Goal: Task Accomplishment & Management: Manage account settings

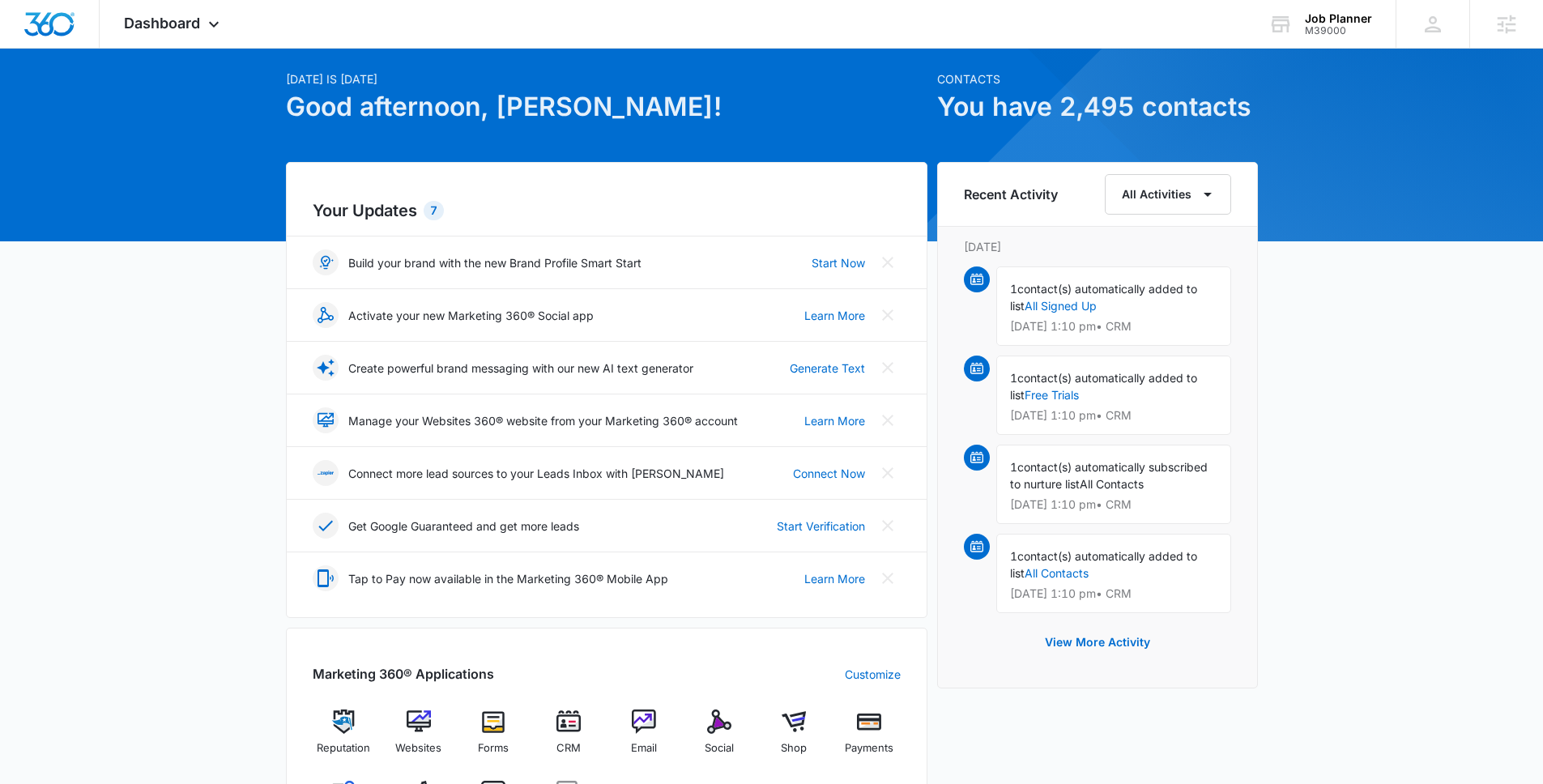
scroll to position [149, 0]
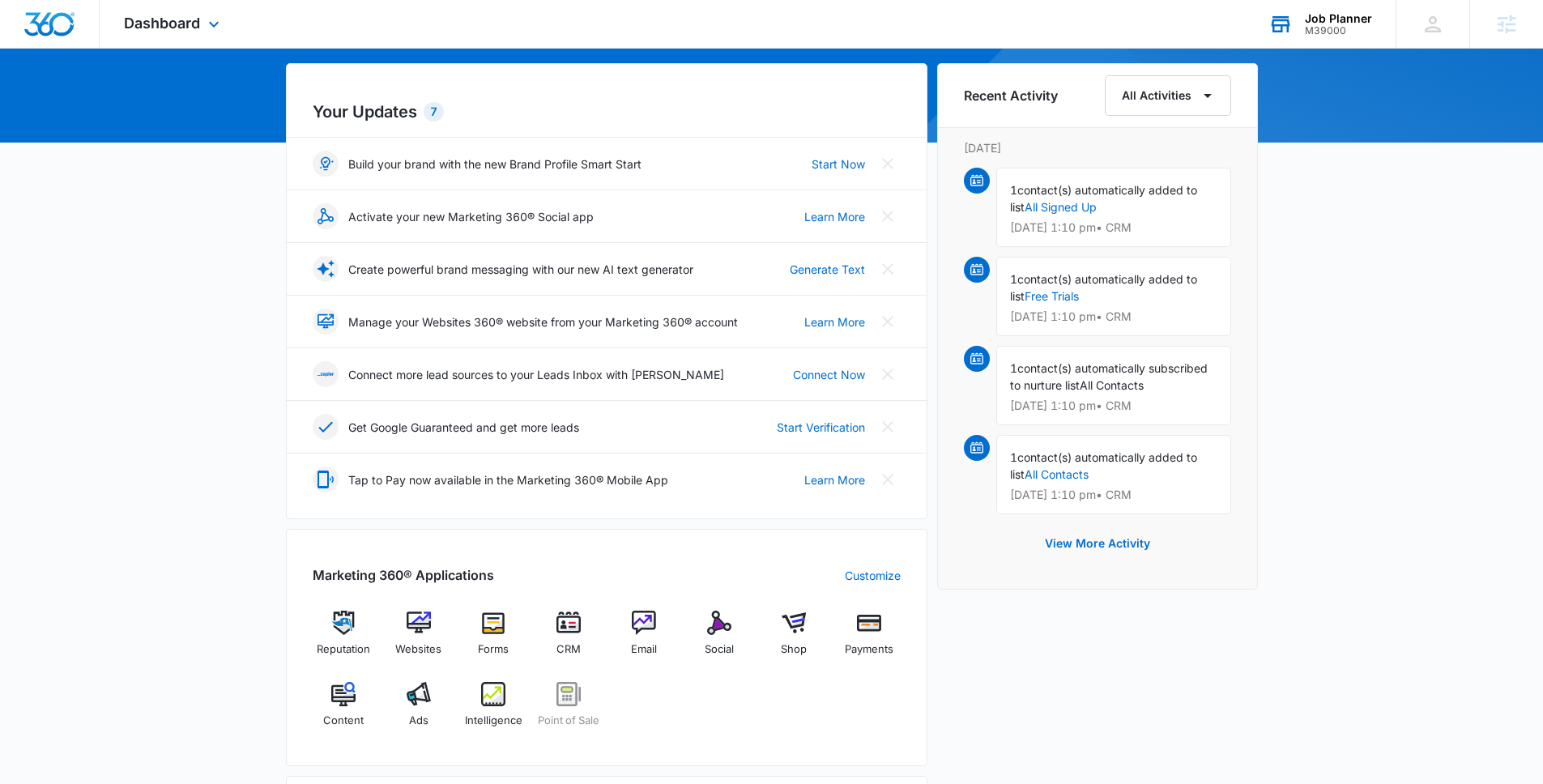
click at [1333, 31] on div "M39000" at bounding box center [1338, 31] width 68 height 12
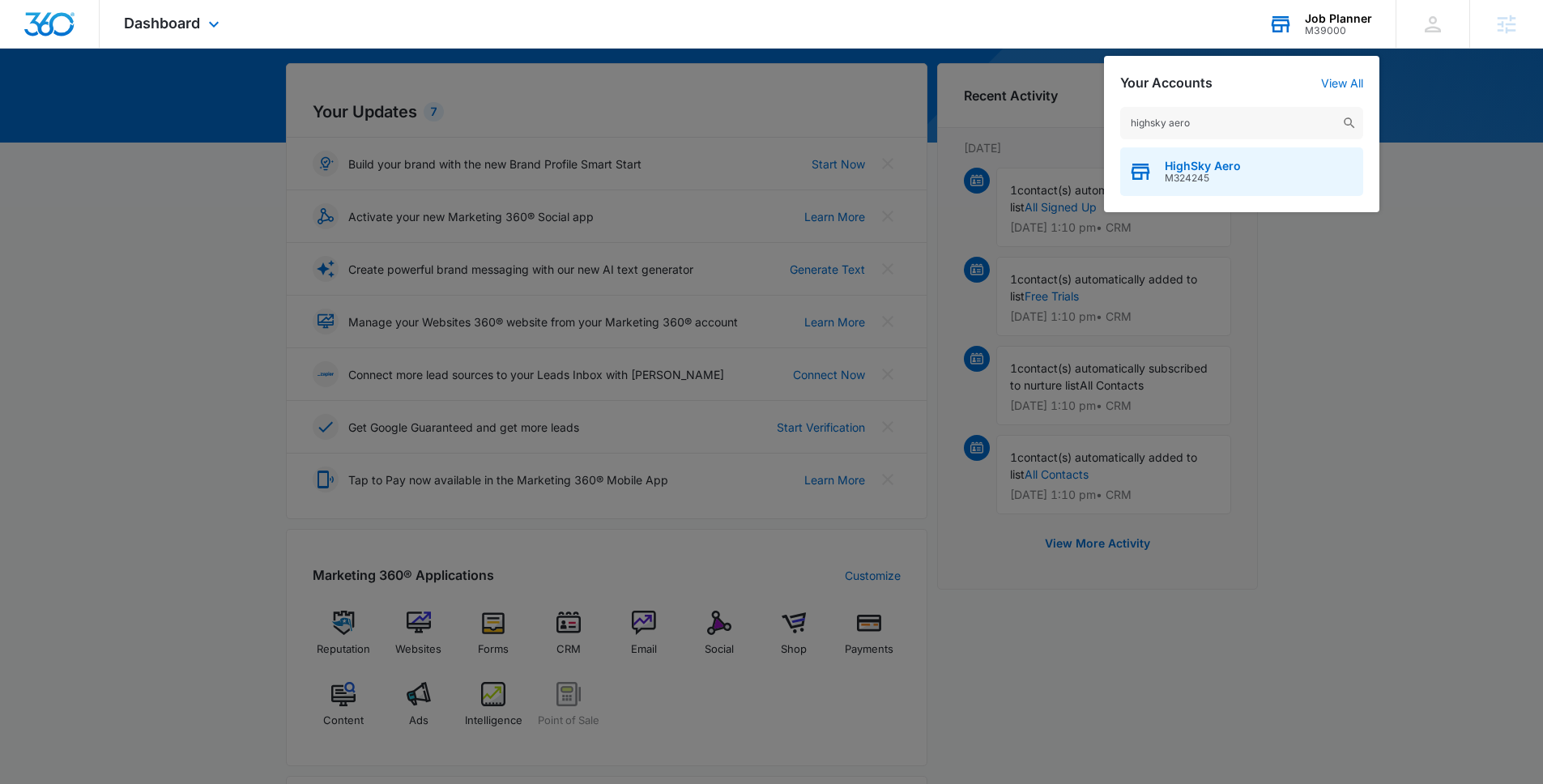
type input "highsky aero"
click at [1296, 182] on div "HighSky Aero M324245" at bounding box center [1241, 171] width 243 height 49
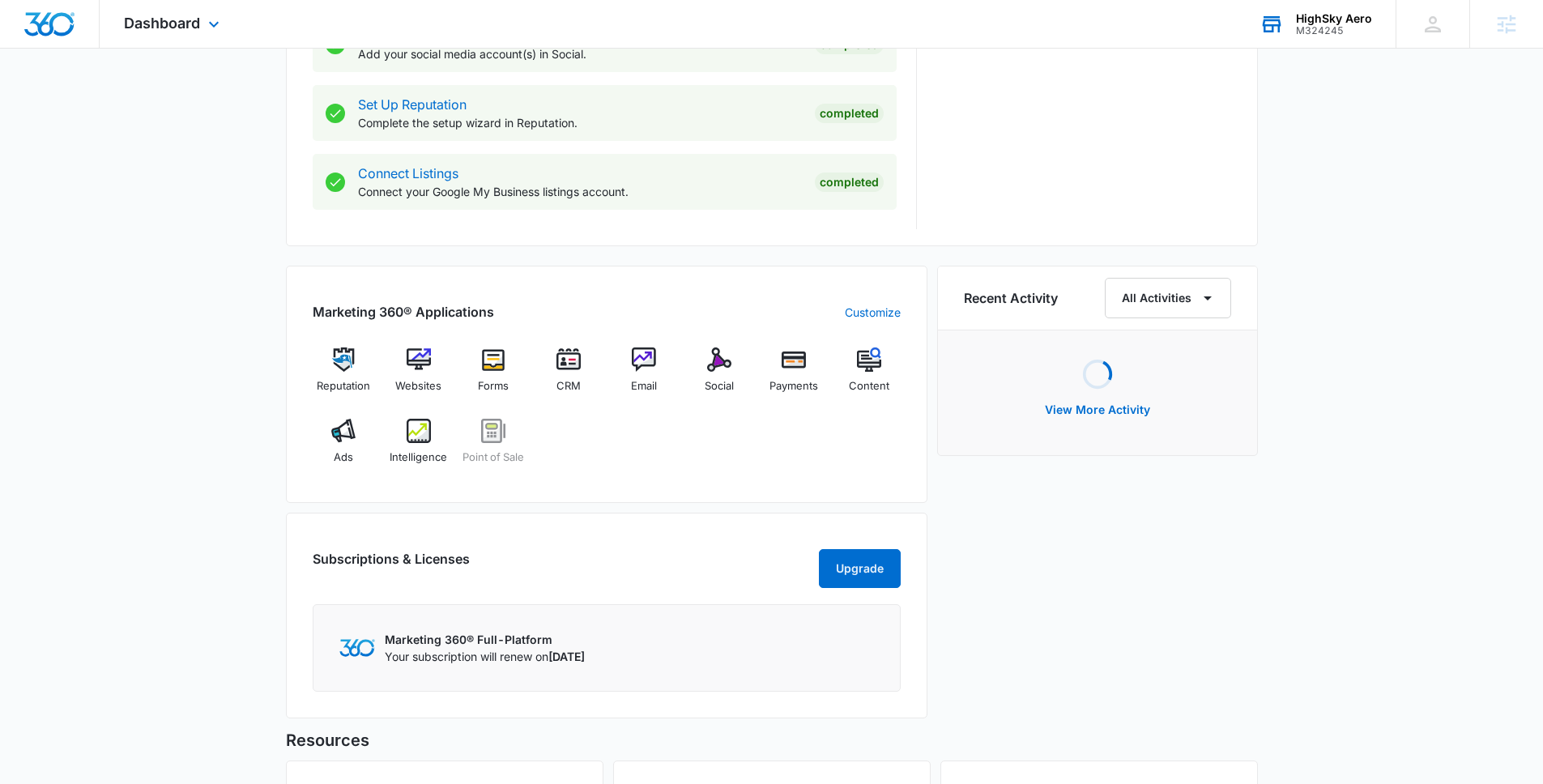
scroll to position [1049, 0]
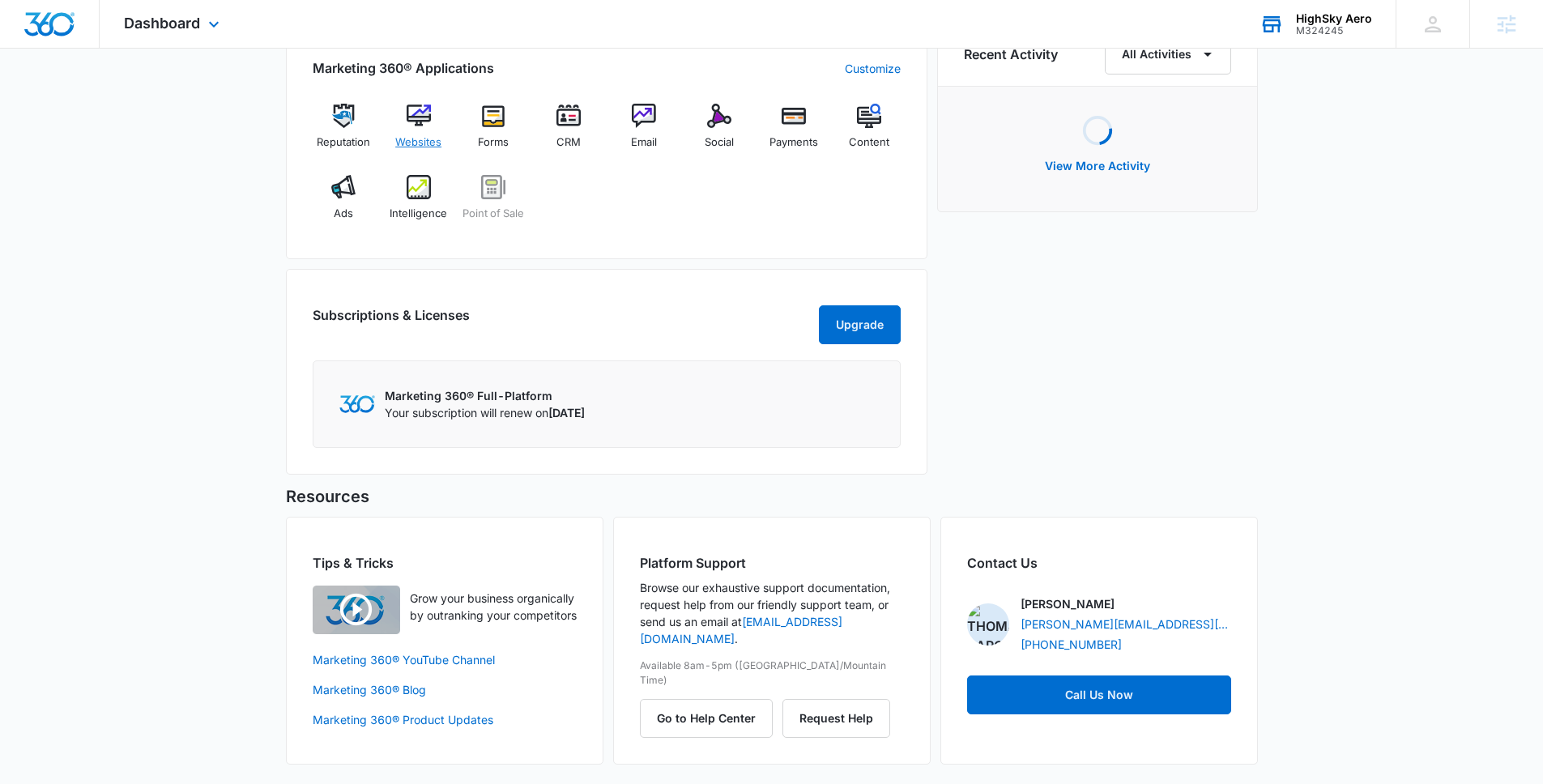
click at [393, 131] on div "Websites" at bounding box center [418, 133] width 63 height 59
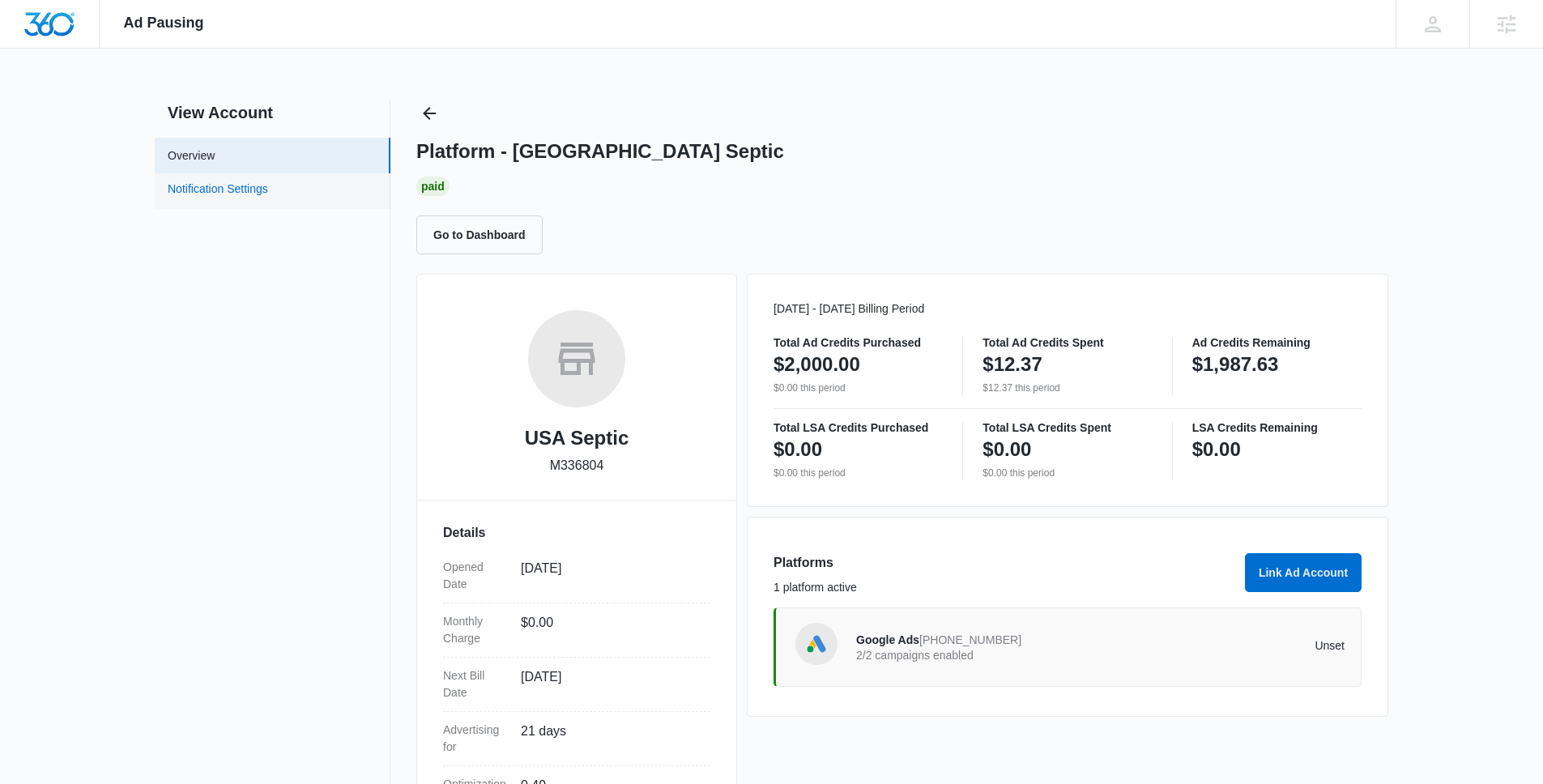
click at [268, 202] on link "Notification Settings" at bounding box center [218, 191] width 101 height 21
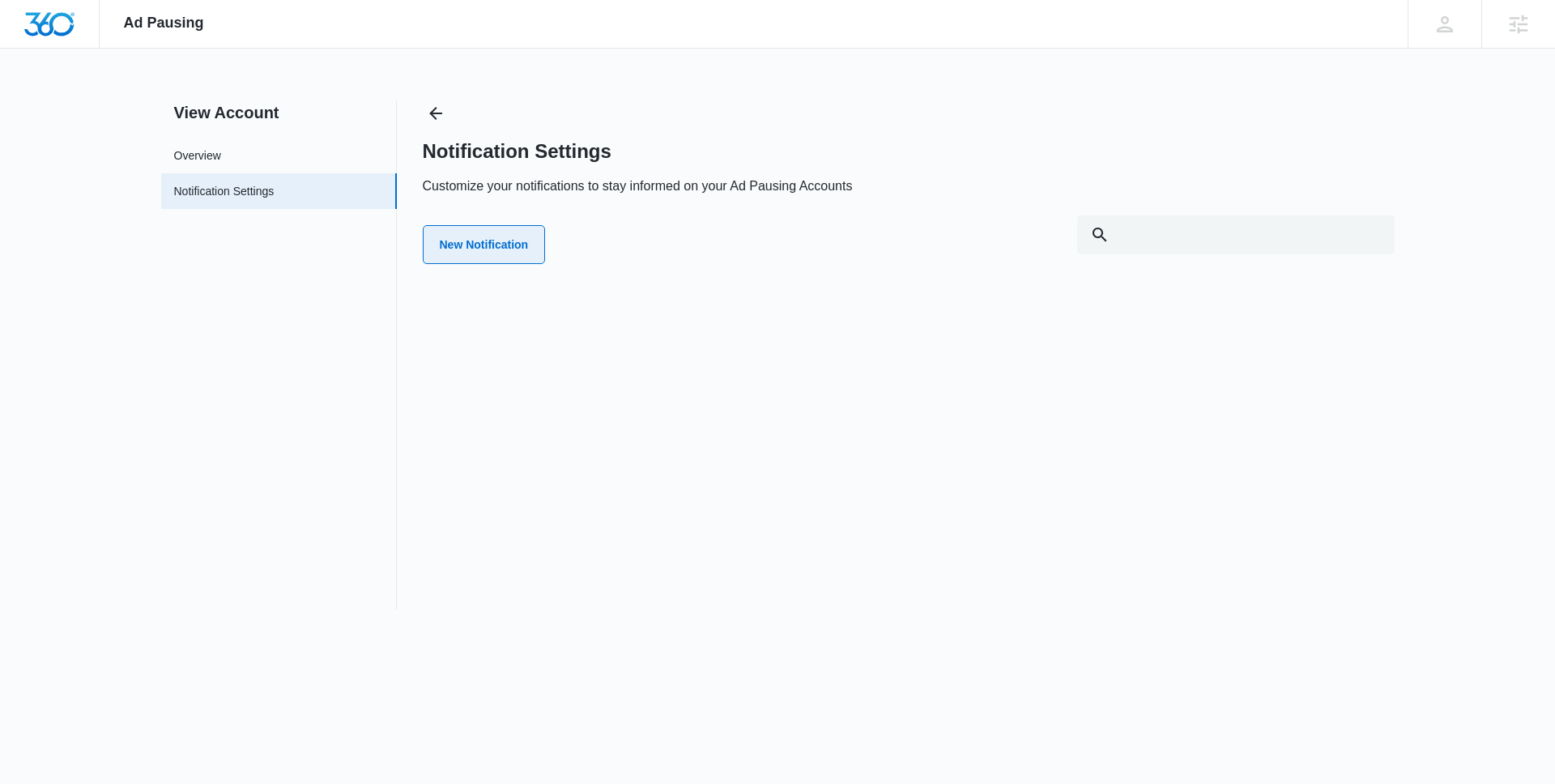
click at [453, 242] on button "New Notification" at bounding box center [484, 244] width 123 height 39
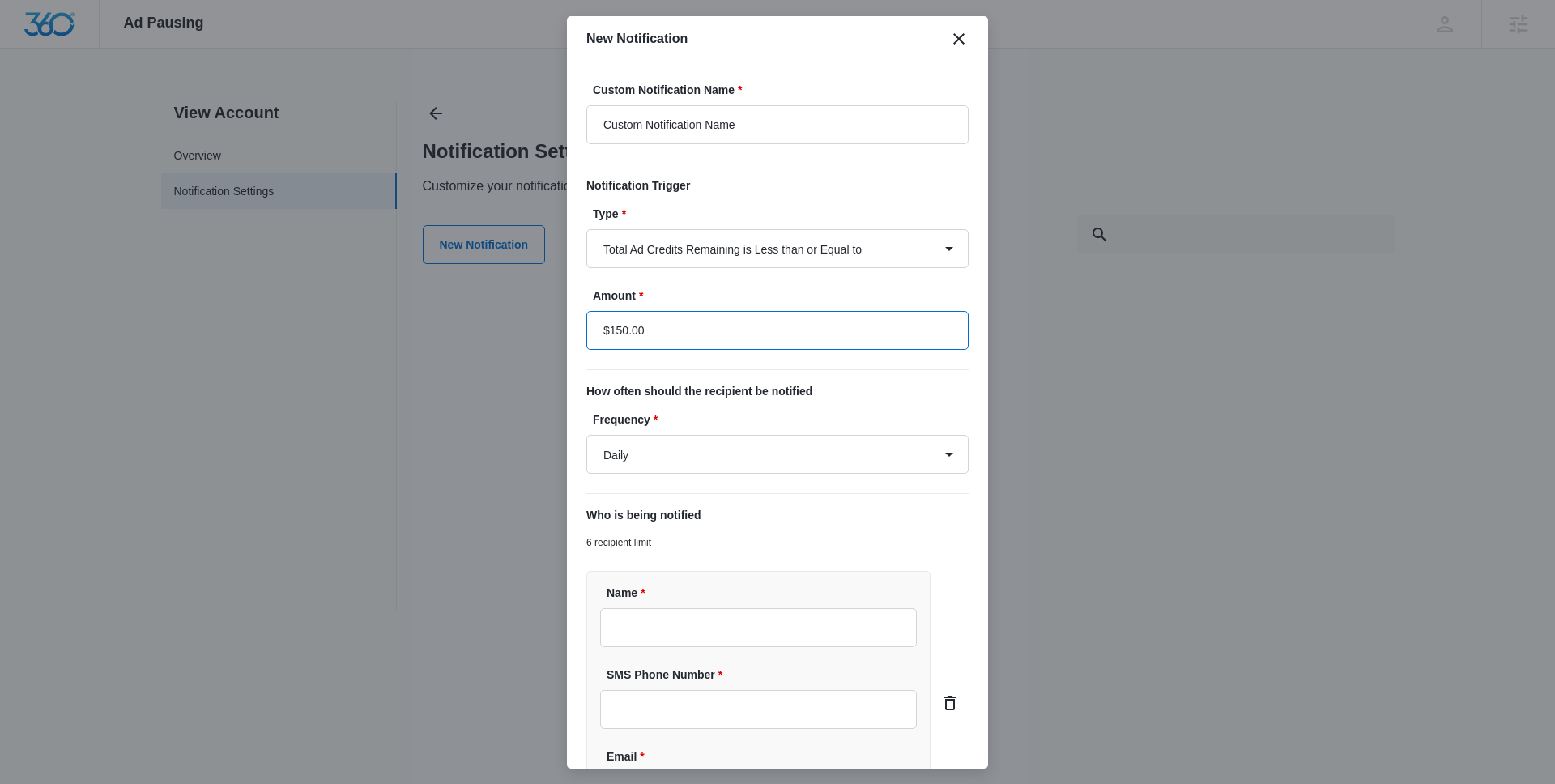
click at [688, 338] on input "$150.00" at bounding box center [778, 330] width 383 height 39
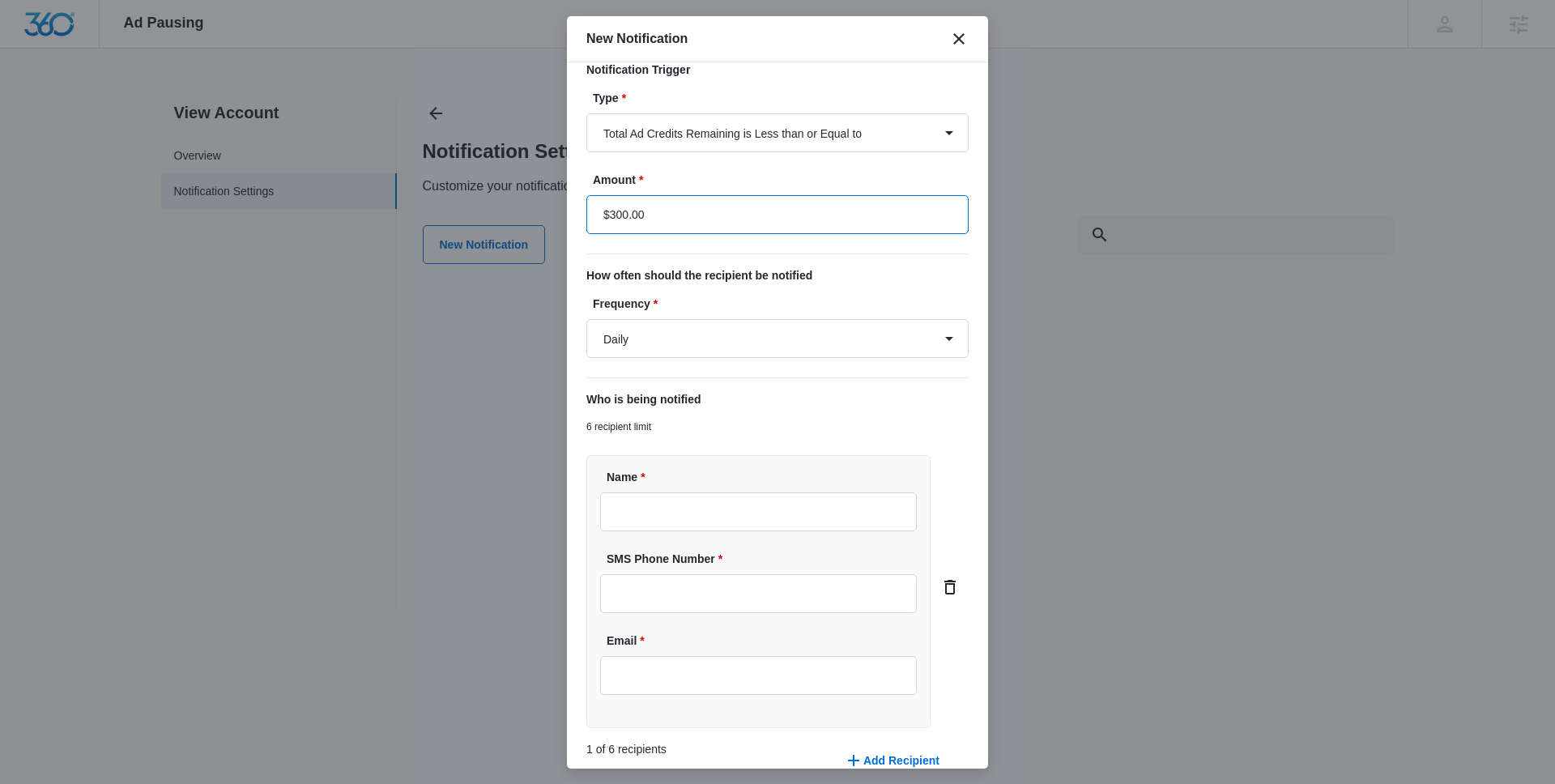
scroll to position [193, 0]
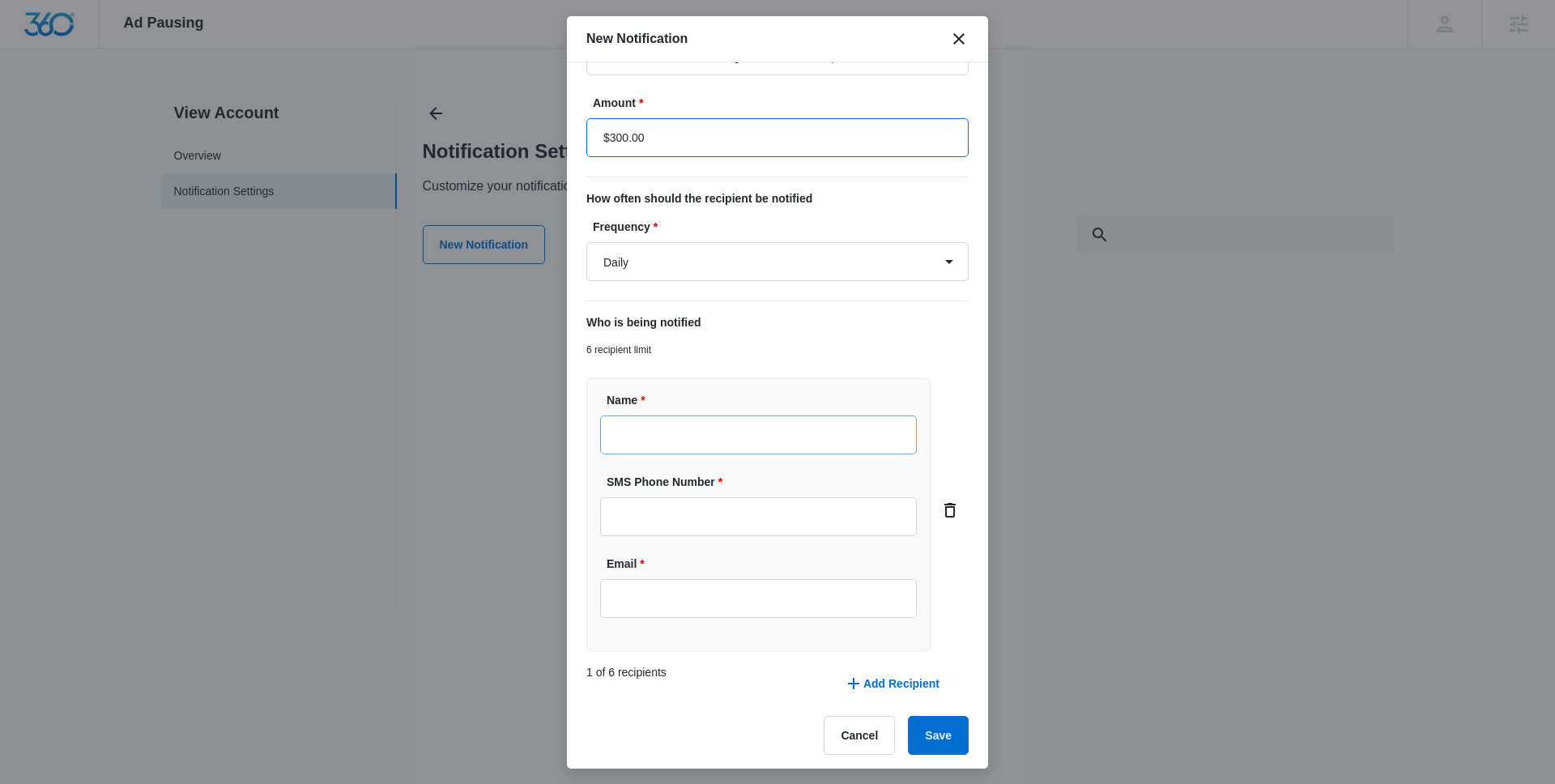
type input "$300.00"
click at [699, 426] on input "Name *" at bounding box center [759, 434] width 317 height 39
paste input "[EMAIL_ADDRESS][DOMAIN_NAME]"
type input "[EMAIL_ADDRESS][DOMAIN_NAME]"
click at [649, 598] on input "Email *" at bounding box center [759, 598] width 317 height 39
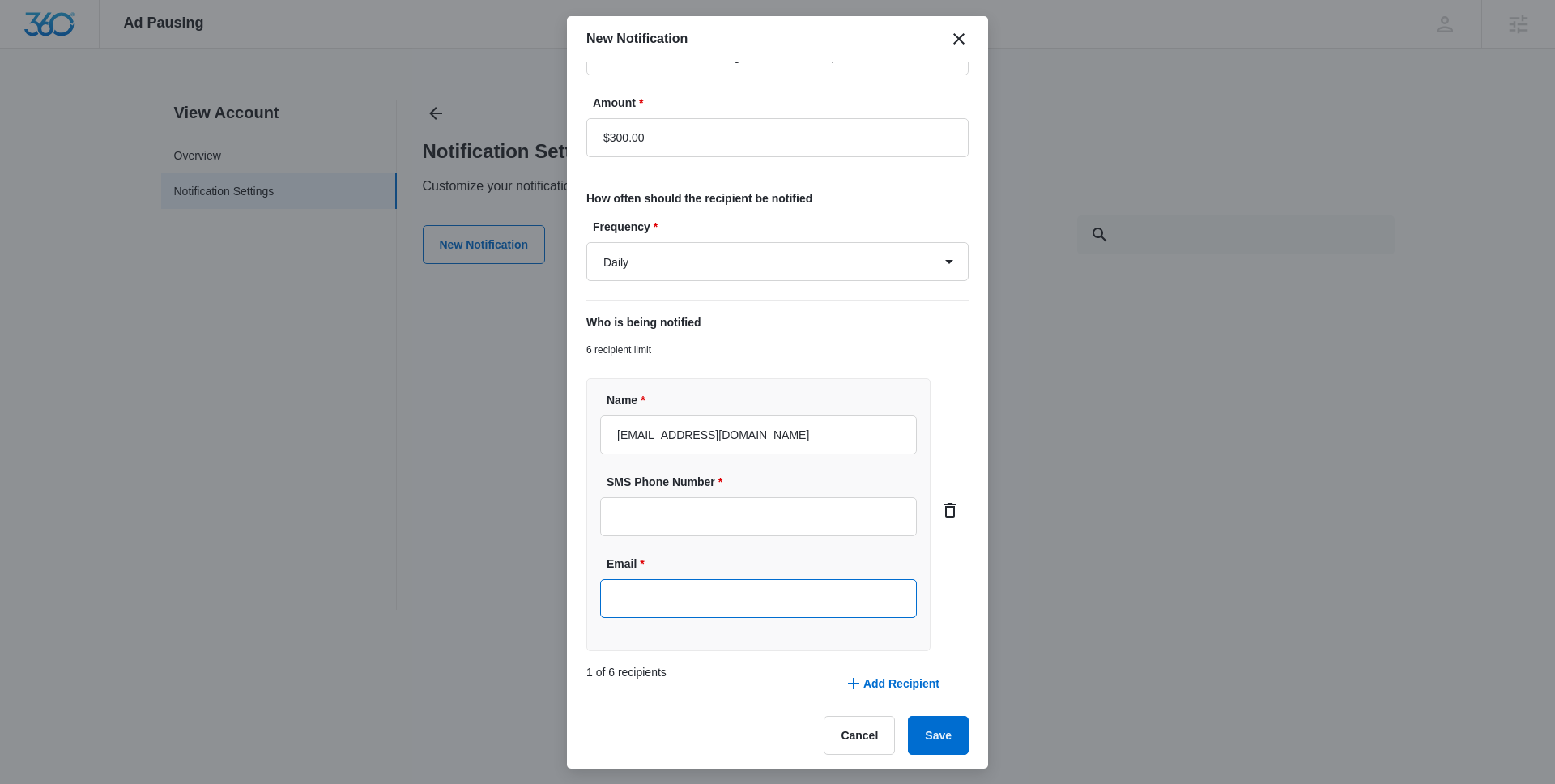
paste input "[EMAIL_ADDRESS][DOMAIN_NAME]"
type input "[EMAIL_ADDRESS][DOMAIN_NAME]"
click at [743, 559] on label "Email *" at bounding box center [765, 564] width 317 height 17
click at [743, 579] on input "[EMAIL_ADDRESS][DOMAIN_NAME]" at bounding box center [759, 598] width 317 height 39
click at [886, 682] on button "Add Recipient" at bounding box center [891, 683] width 128 height 39
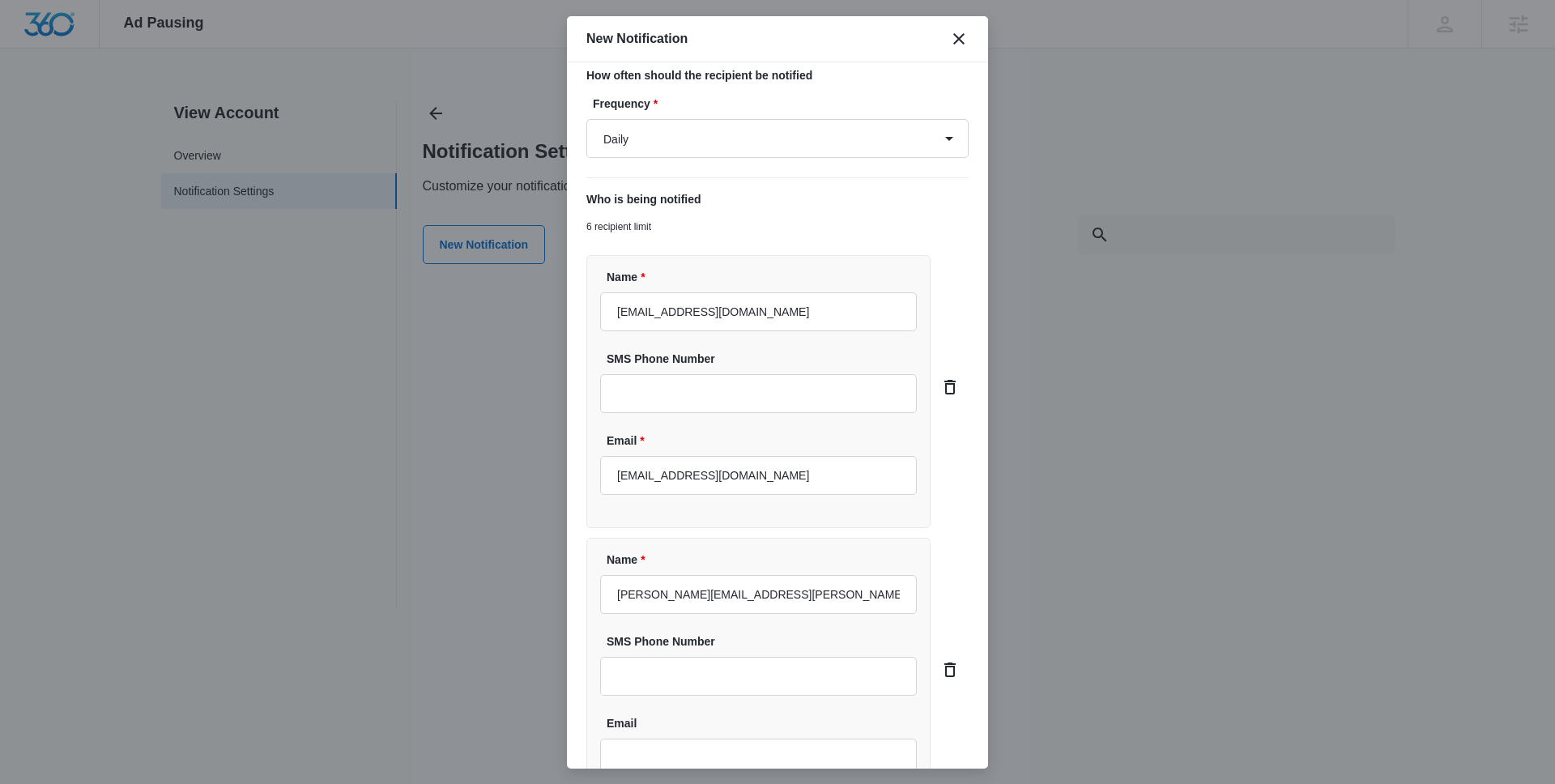
scroll to position [481, 0]
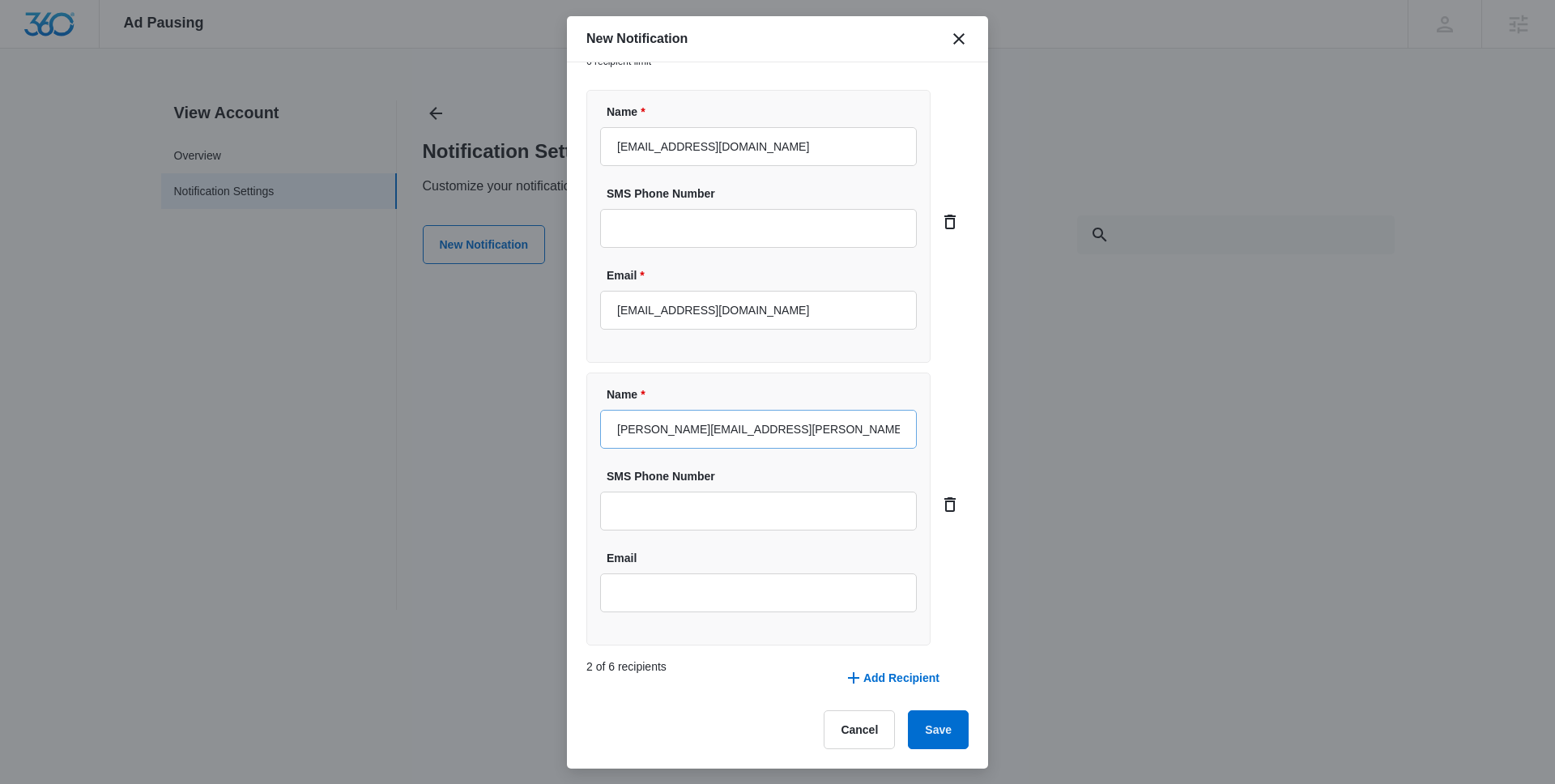
click at [705, 437] on input "[PERSON_NAME][EMAIL_ADDRESS][PERSON_NAME][DOMAIN_NAME]" at bounding box center [759, 429] width 317 height 39
click at [706, 436] on input "[PERSON_NAME][EMAIL_ADDRESS][PERSON_NAME][DOMAIN_NAME]" at bounding box center [759, 429] width 317 height 39
type input "[PERSON_NAME][EMAIL_ADDRESS][PERSON_NAME][DOMAIN_NAME]"
click at [684, 599] on input "Email" at bounding box center [759, 592] width 317 height 39
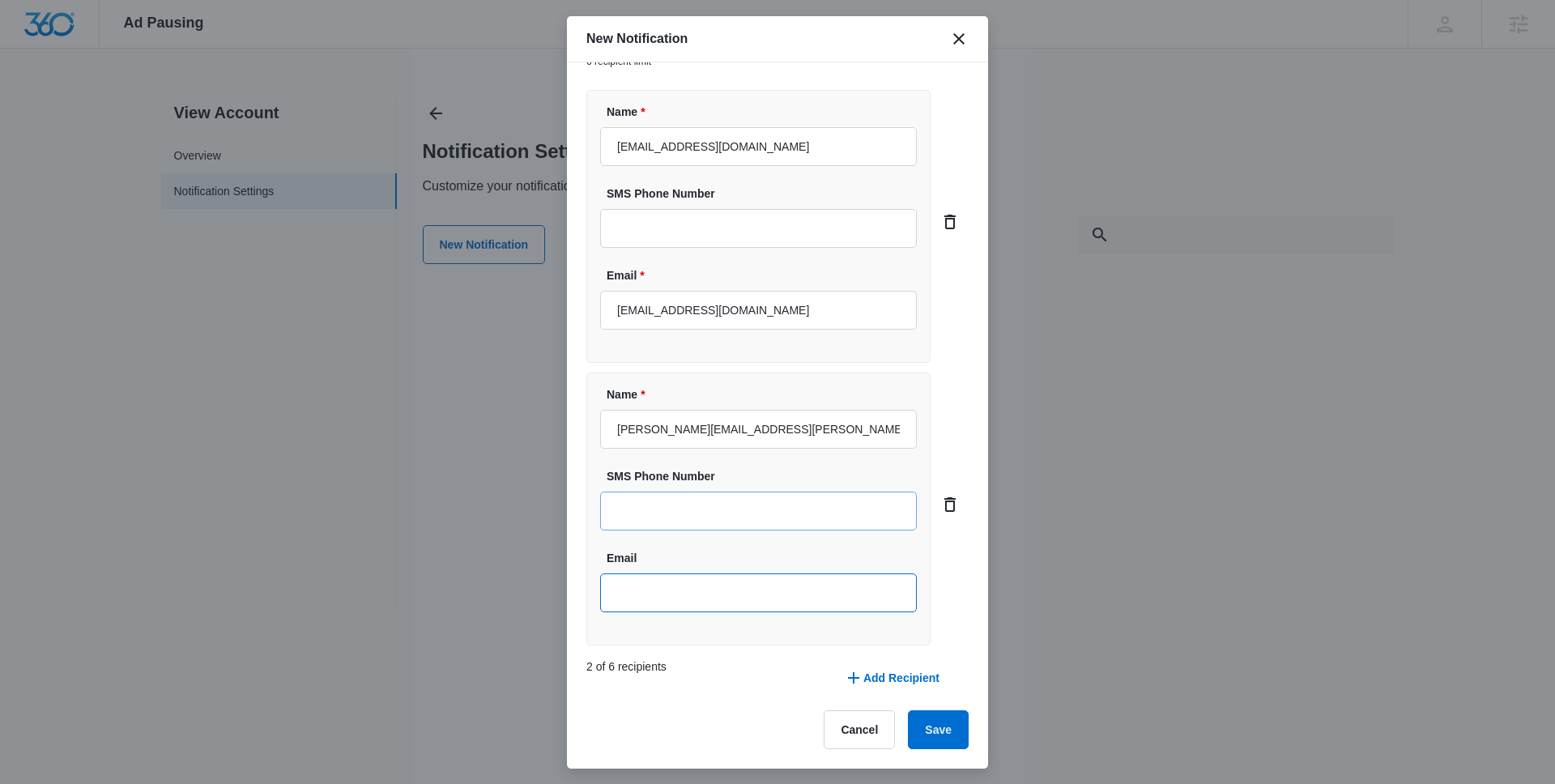
paste input "[PERSON_NAME][EMAIL_ADDRESS][PERSON_NAME][DOMAIN_NAME]"
type input "[PERSON_NAME][EMAIL_ADDRESS][PERSON_NAME][DOMAIN_NAME]"
click at [682, 508] on input "SMS Phone Number" at bounding box center [759, 510] width 317 height 39
type input "[PHONE_NUMBER]"
click at [933, 755] on div "Custom Notification Name * Custom Notification Name Notification Trigger Type *…" at bounding box center [778, 415] width 421 height 706
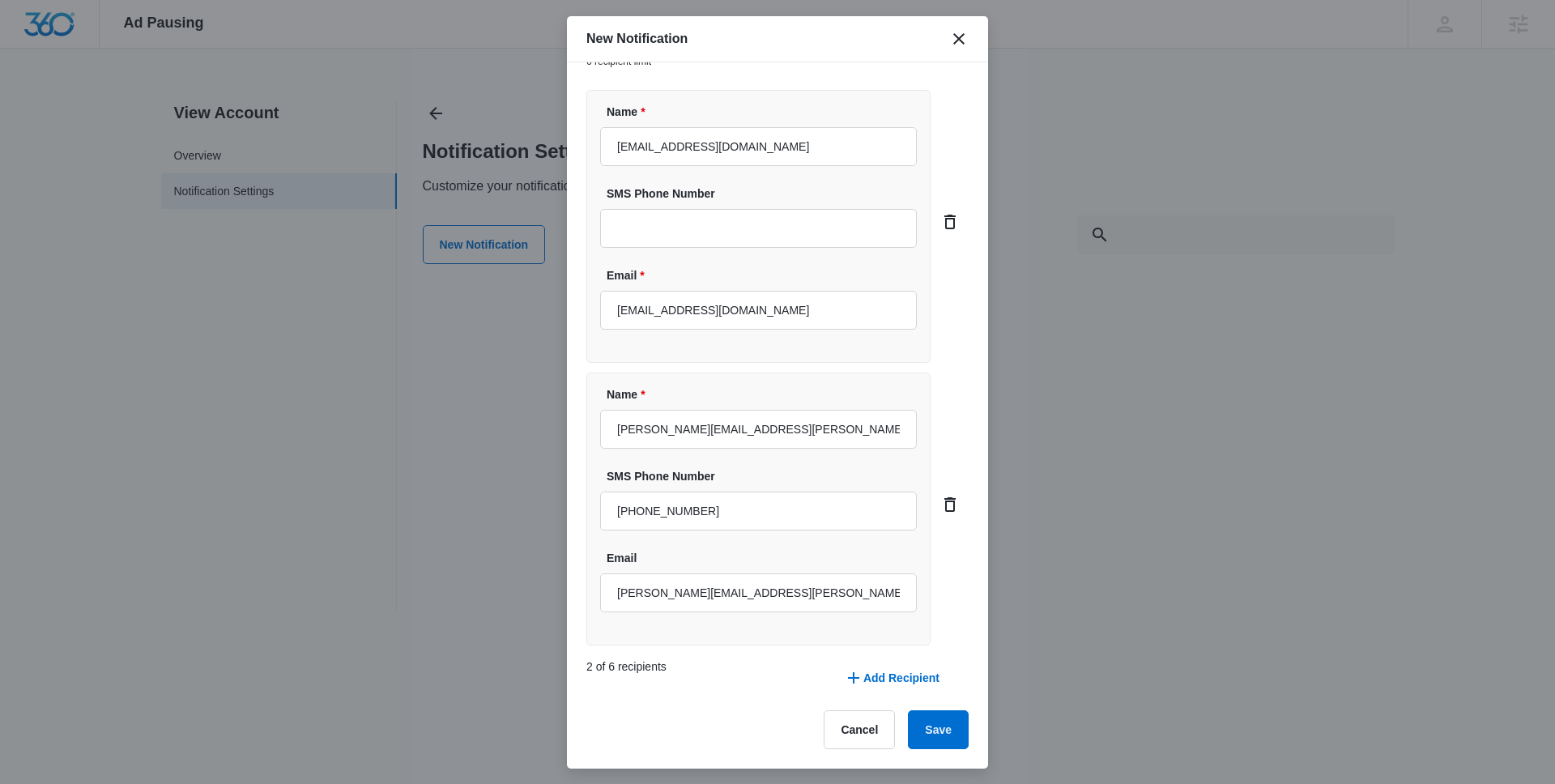
click at [932, 749] on div "Custom Notification Name * Custom Notification Name Notification Trigger Type *…" at bounding box center [778, 415] width 421 height 706
click at [950, 743] on button "Save" at bounding box center [938, 729] width 61 height 39
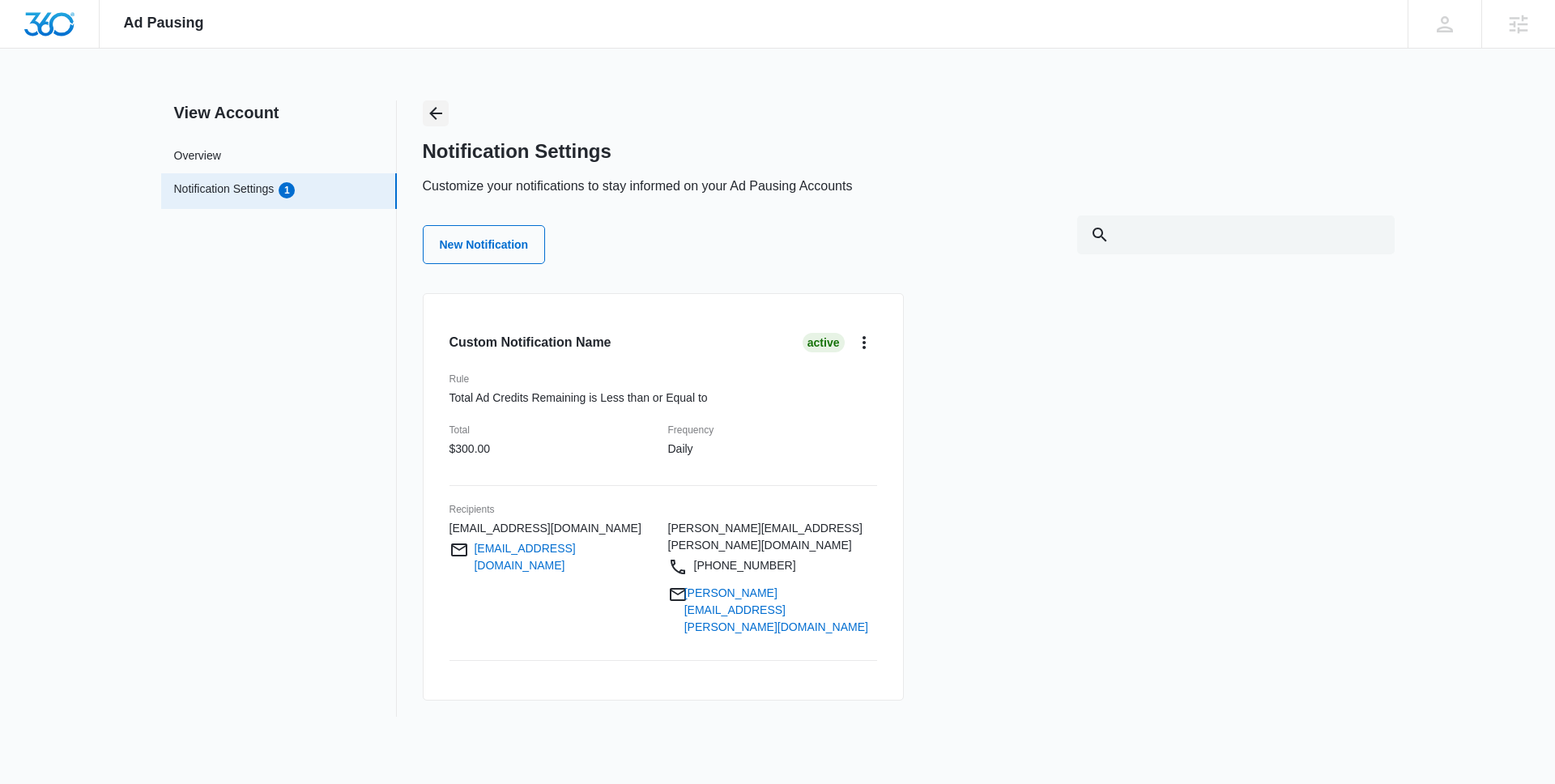
click at [431, 114] on icon "Back" at bounding box center [436, 114] width 13 height 13
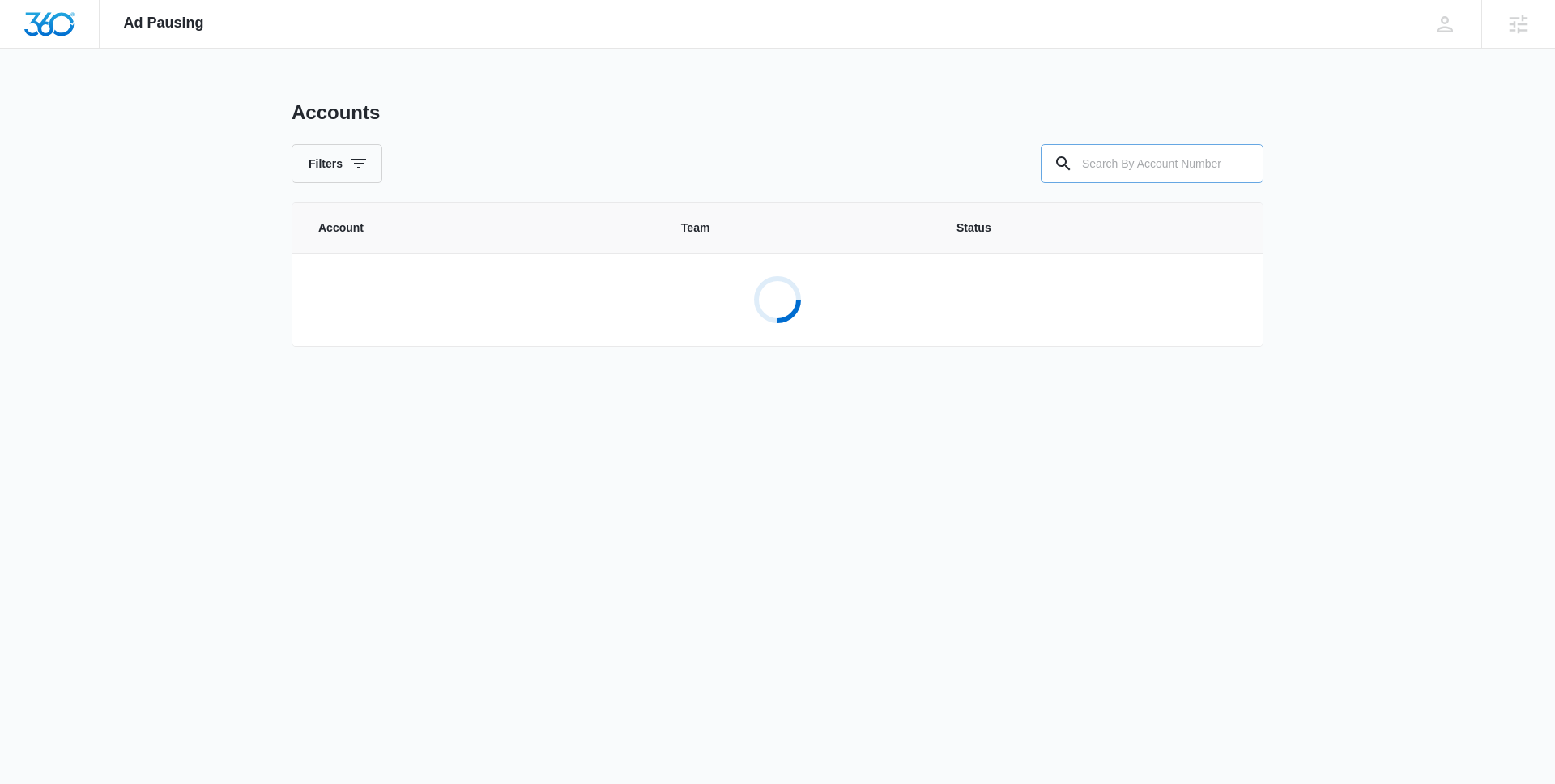
click at [1141, 169] on input "text" at bounding box center [1152, 163] width 223 height 39
type input "m322625"
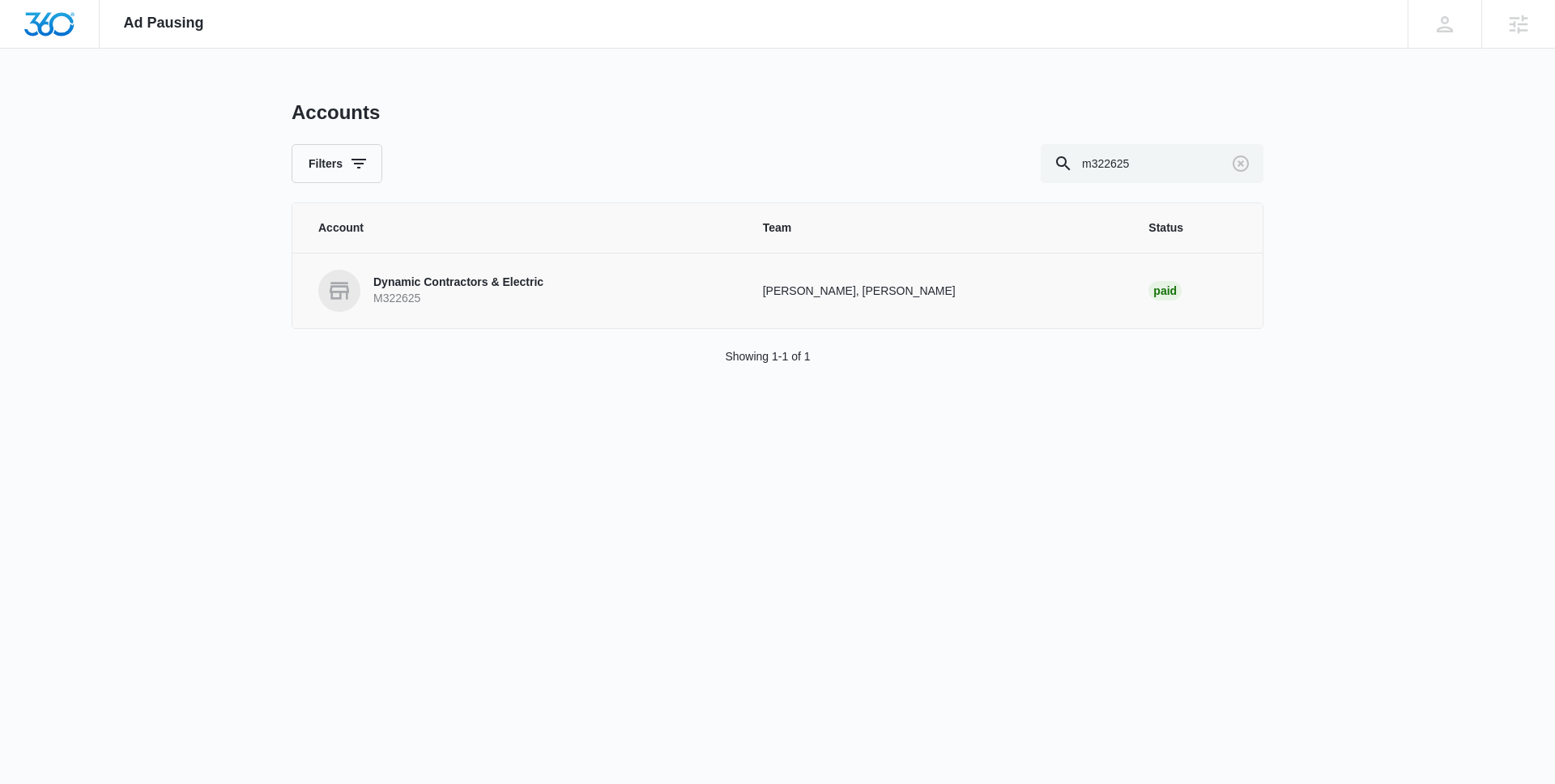
click at [462, 283] on p "Dynamic Contractors & Electric" at bounding box center [458, 283] width 170 height 16
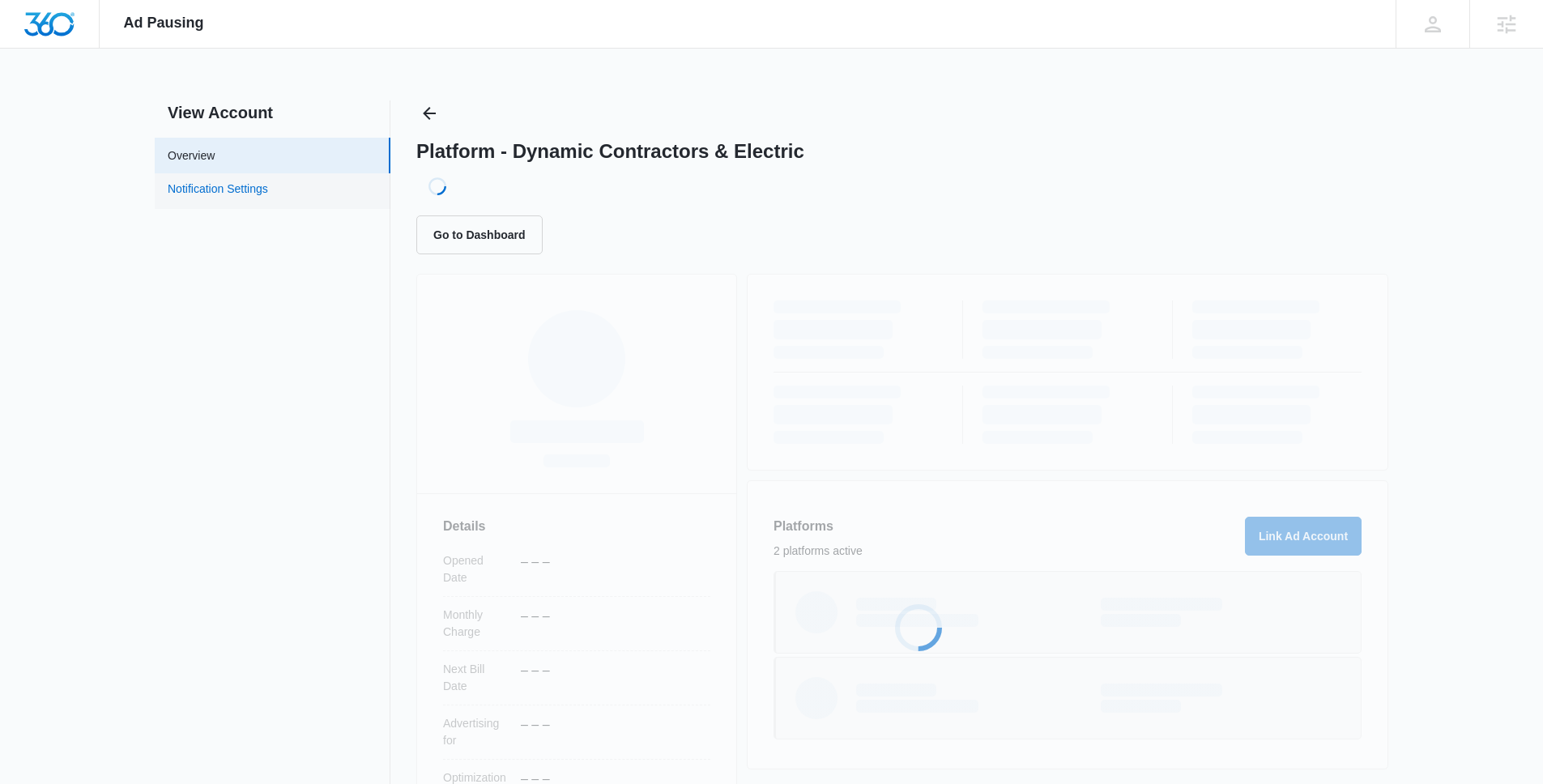
click at [268, 200] on link "Notification Settings" at bounding box center [218, 191] width 101 height 21
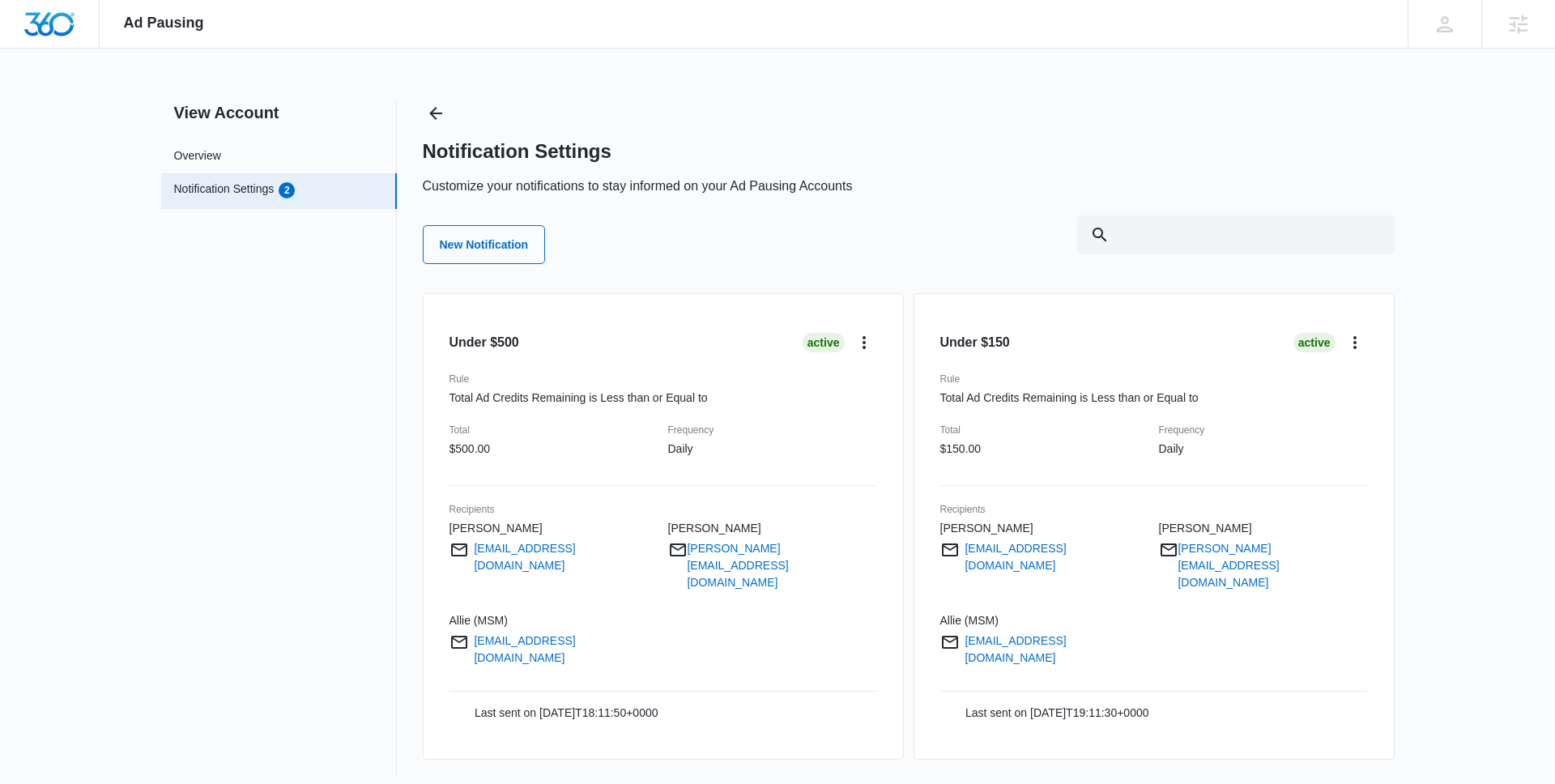
click at [877, 338] on div "Under $500 Active Rule Total Ad Credits Remaining is Less than or Equal to Tota…" at bounding box center [663, 527] width 481 height 467
click at [869, 340] on icon "card.dropdown.label" at bounding box center [864, 343] width 20 height 20
click at [906, 380] on button "Edit" at bounding box center [904, 387] width 106 height 24
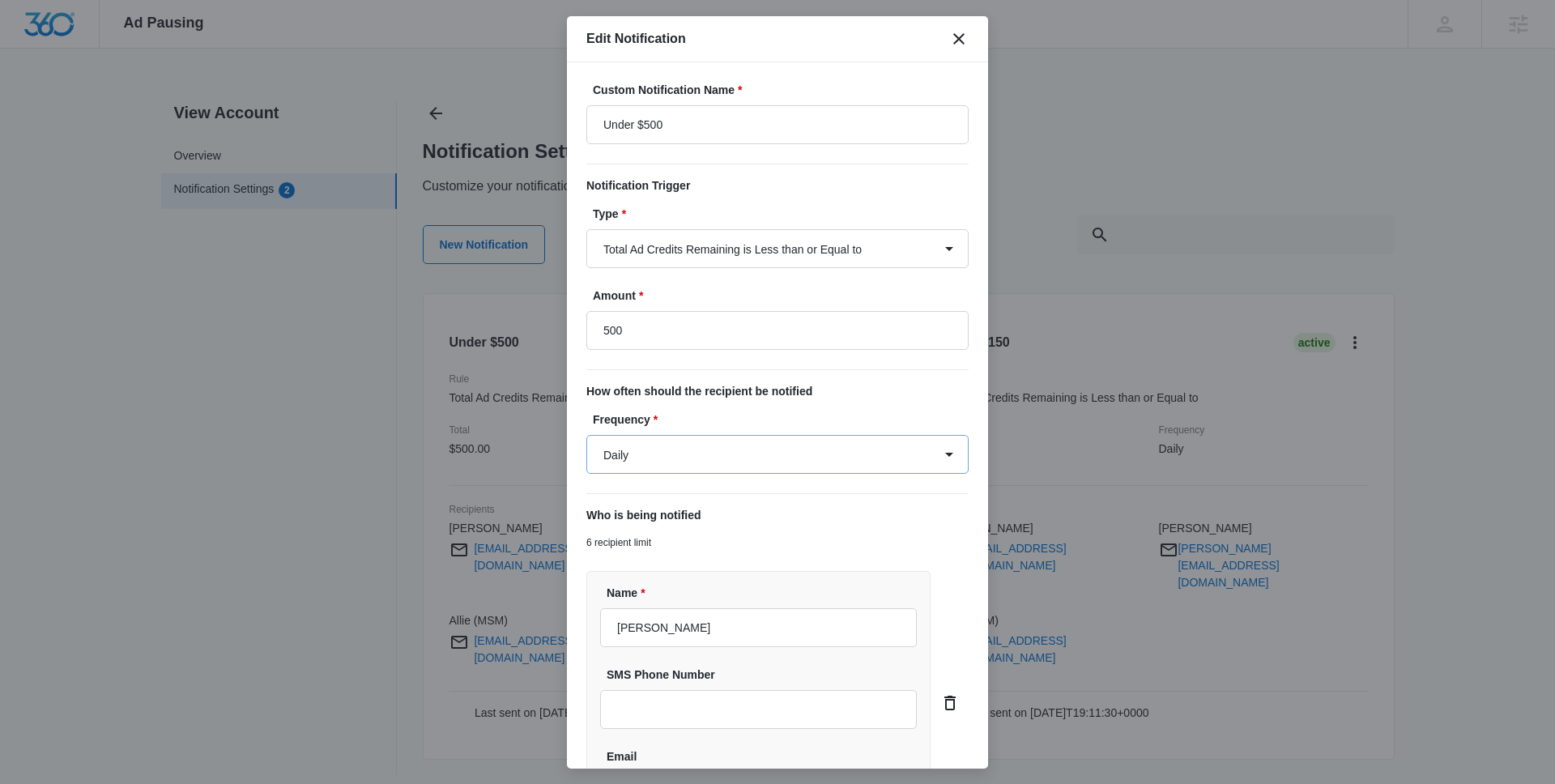
type input "$500.00"
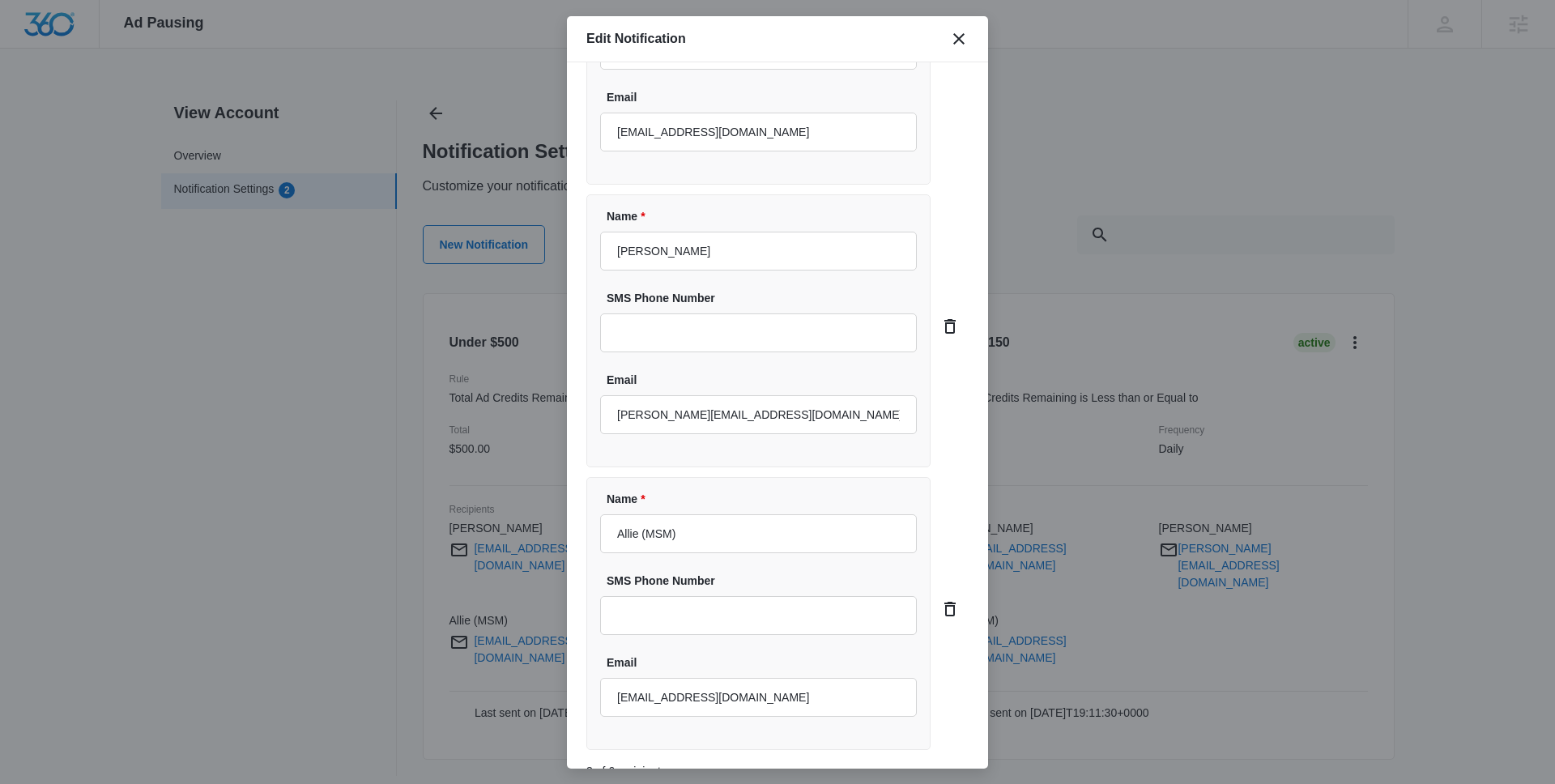
scroll to position [763, 0]
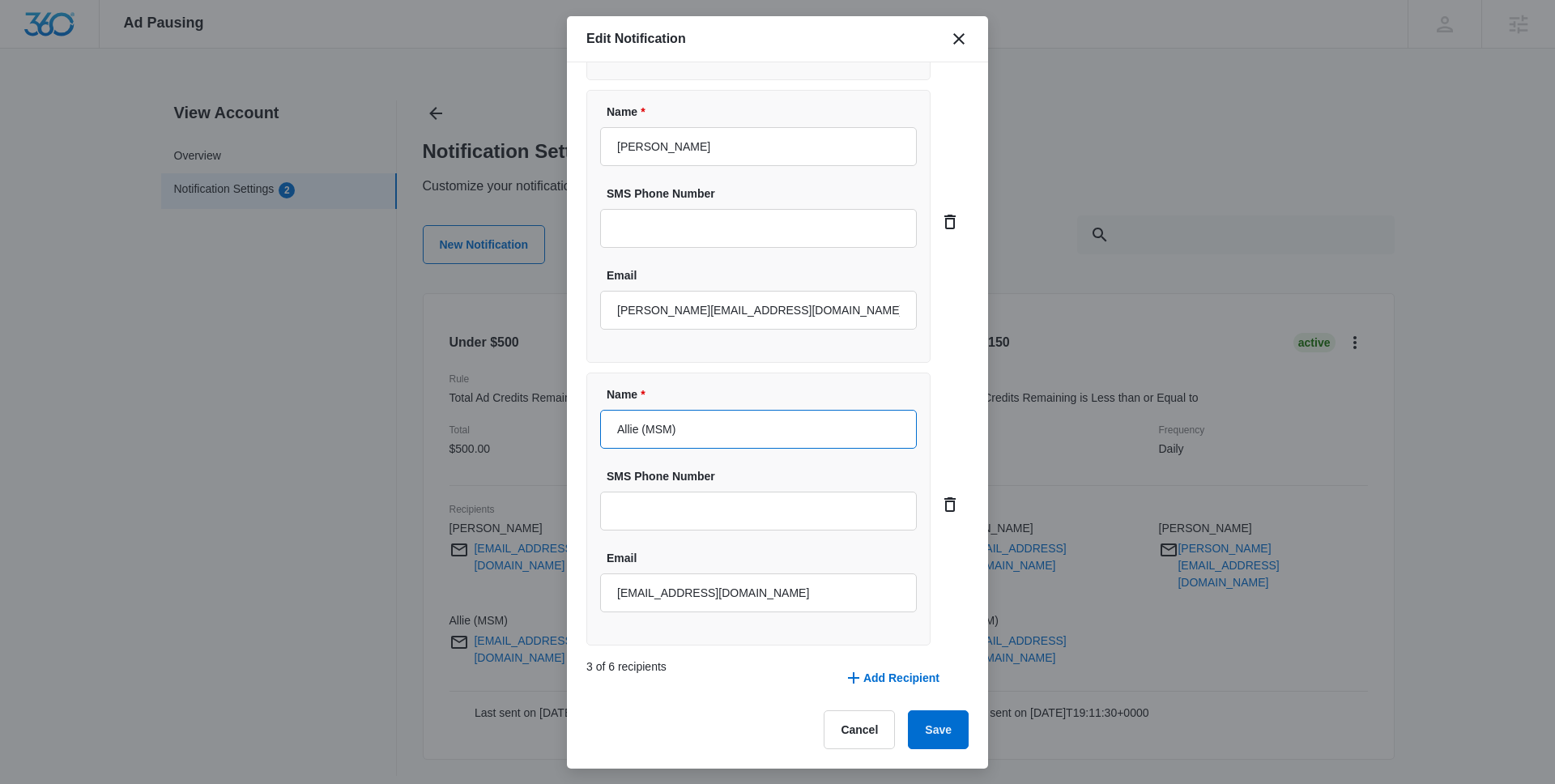
click at [677, 412] on input "Allie (MSM)" at bounding box center [759, 429] width 317 height 39
click at [692, 438] on input "Allie (MSM)" at bounding box center [759, 429] width 317 height 39
type input "[PERSON_NAME]"
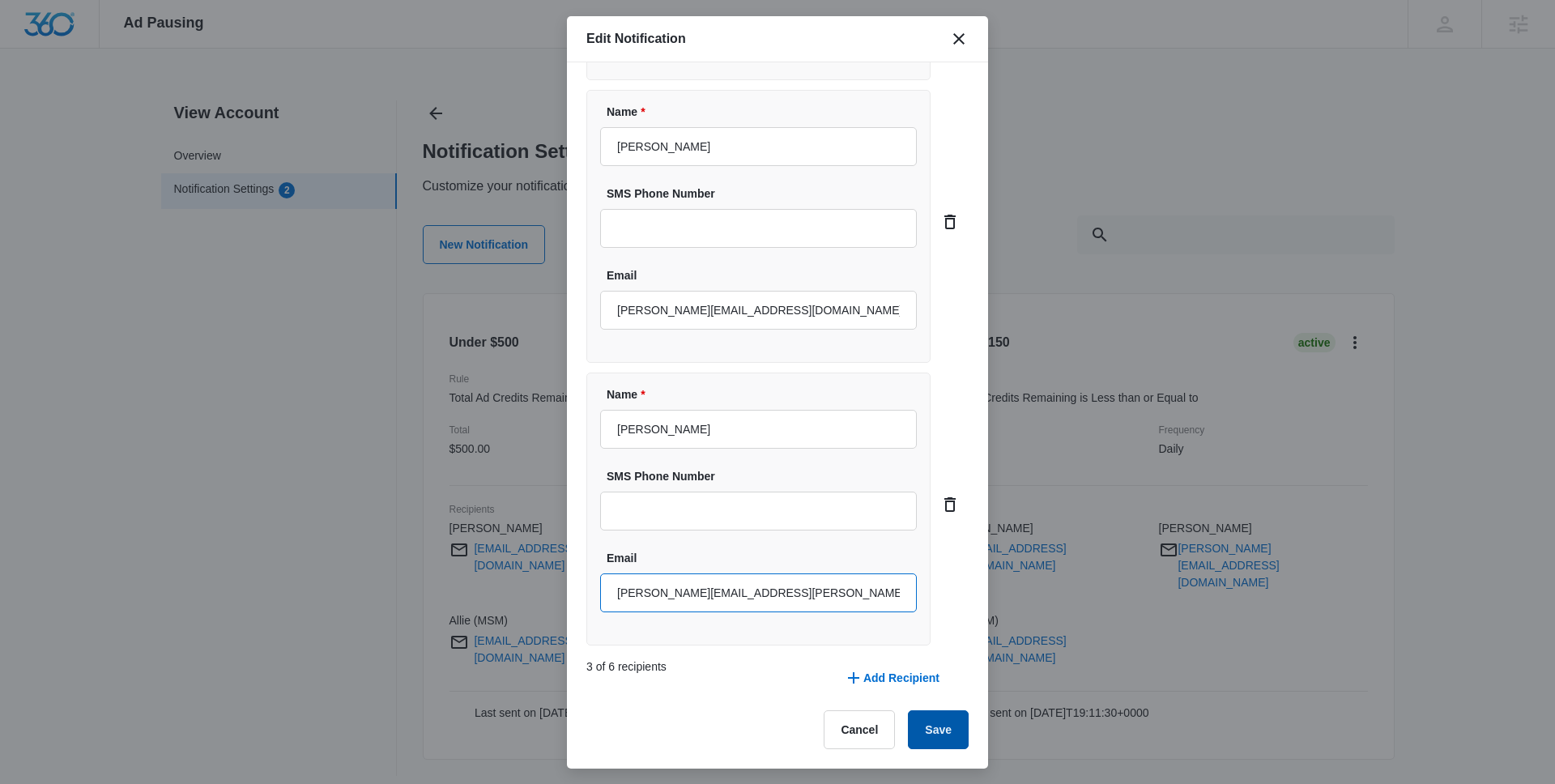
type input "[PERSON_NAME][EMAIL_ADDRESS][PERSON_NAME][DOMAIN_NAME]"
click at [908, 729] on button "Save" at bounding box center [938, 729] width 61 height 39
